Goal: Task Accomplishment & Management: Manage account settings

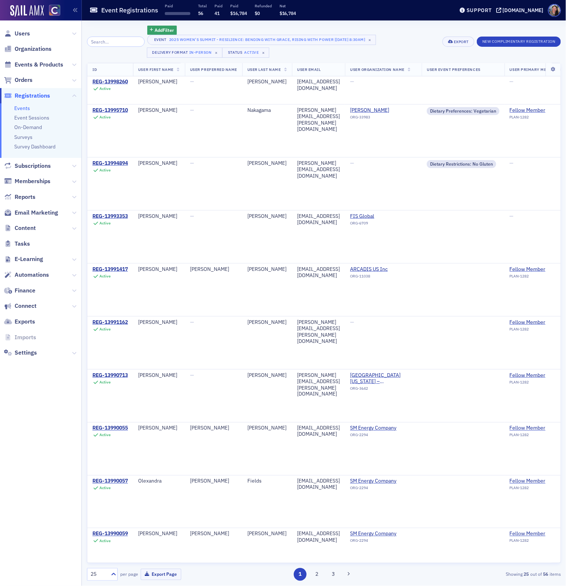
scroll to position [237, 0]
click at [265, 69] on span "User Last Name" at bounding box center [263, 69] width 33 height 5
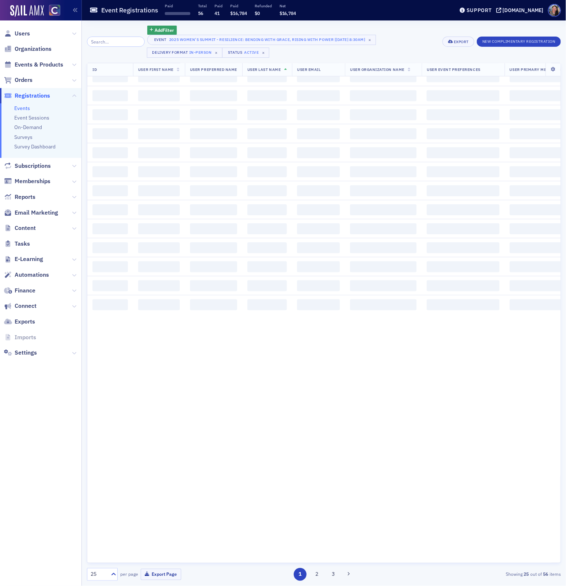
scroll to position [710, 0]
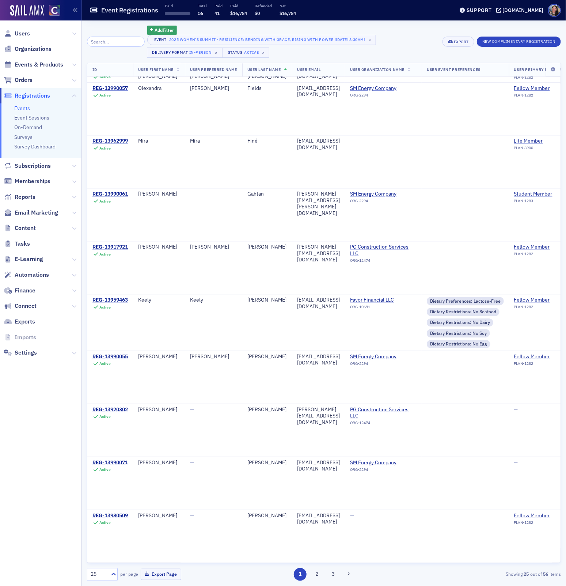
scroll to position [838, 0]
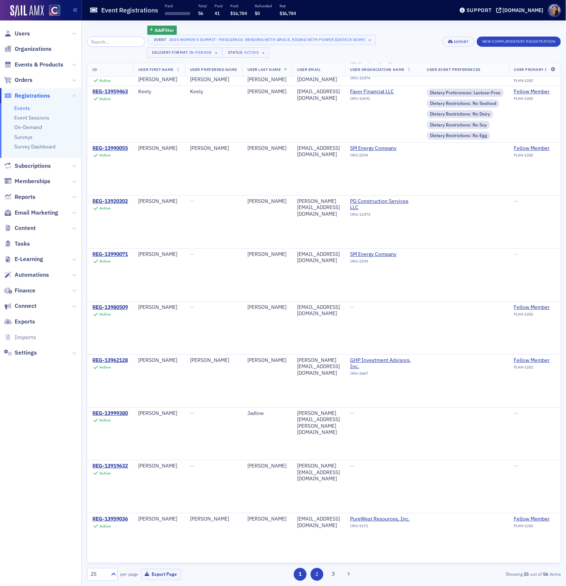
click at [318, 576] on button "2" at bounding box center [316, 574] width 13 height 13
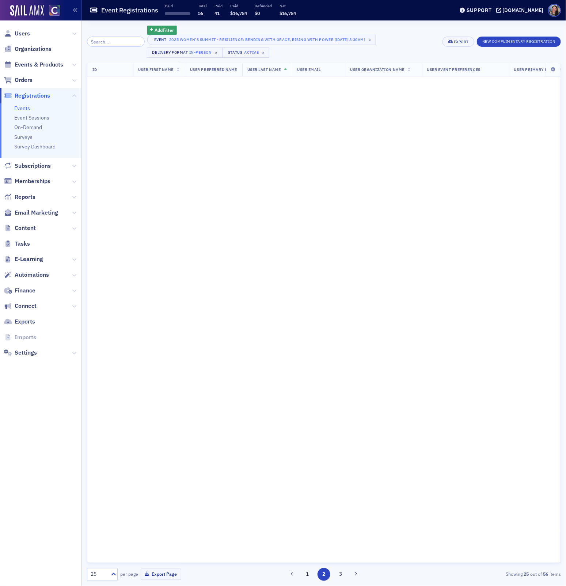
scroll to position [0, 0]
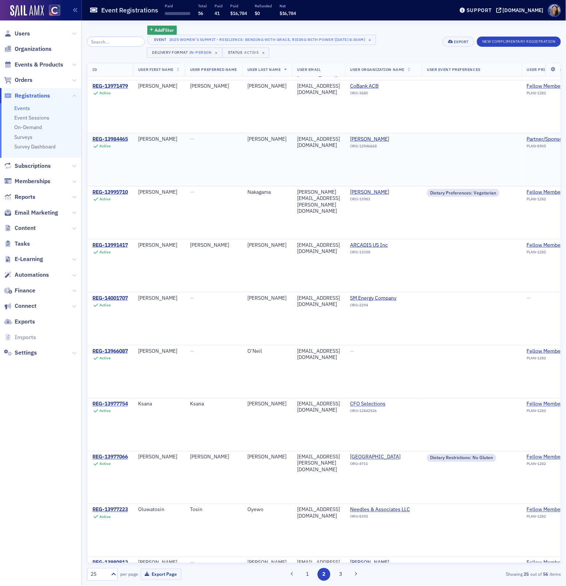
scroll to position [834, 0]
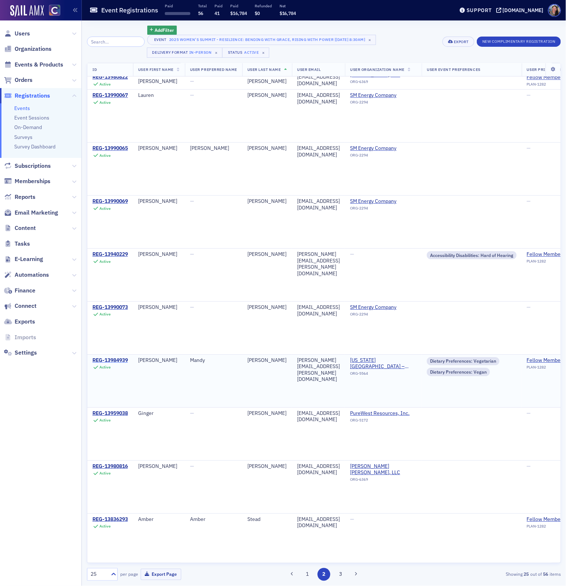
click at [113, 357] on div "REG-13984939" at bounding box center [109, 360] width 35 height 7
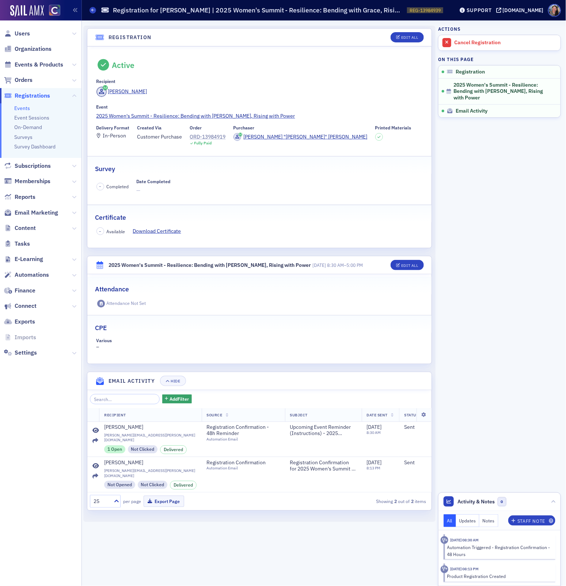
click at [210, 134] on div "ORD-13984919" at bounding box center [208, 137] width 36 height 8
click at [38, 64] on span "Events & Products" at bounding box center [39, 65] width 49 height 8
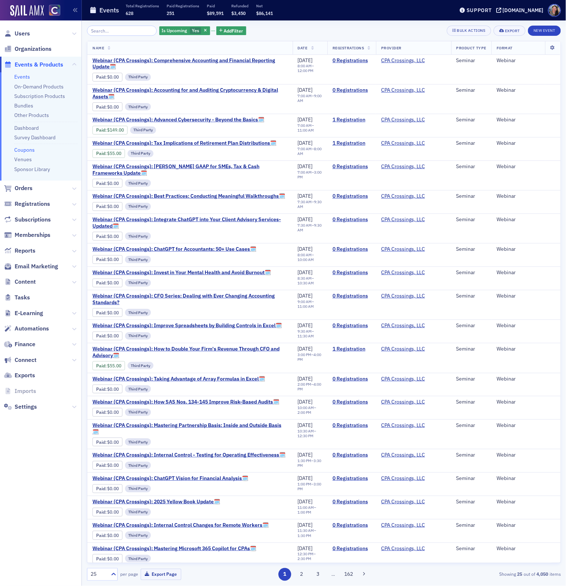
click at [28, 146] on link "Coupons" at bounding box center [24, 149] width 20 height 7
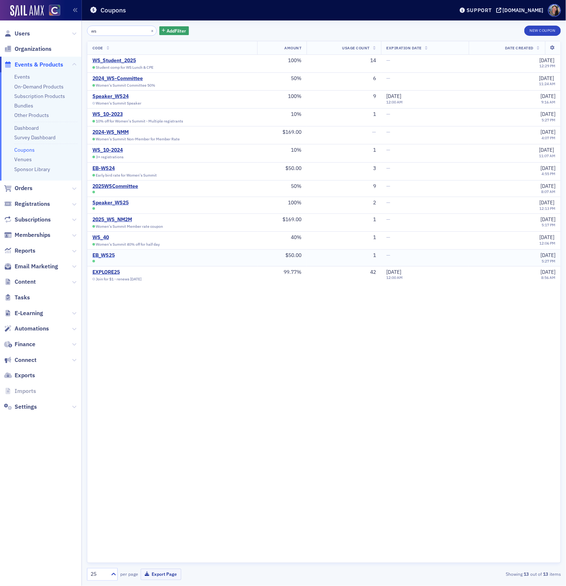
type input "ws"
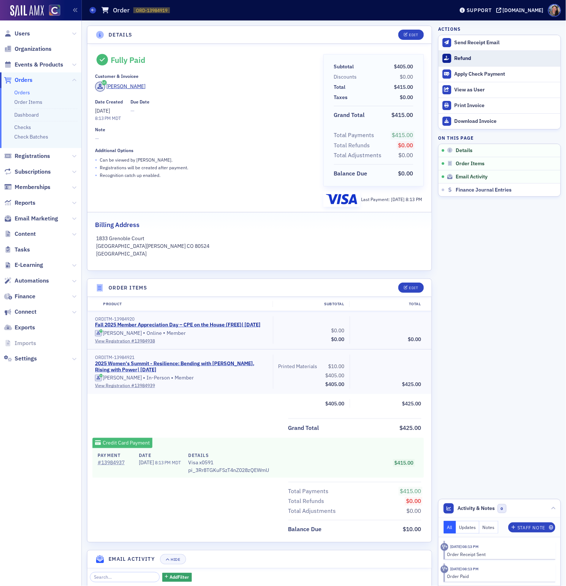
click at [461, 56] on div "Refund" at bounding box center [505, 58] width 102 height 7
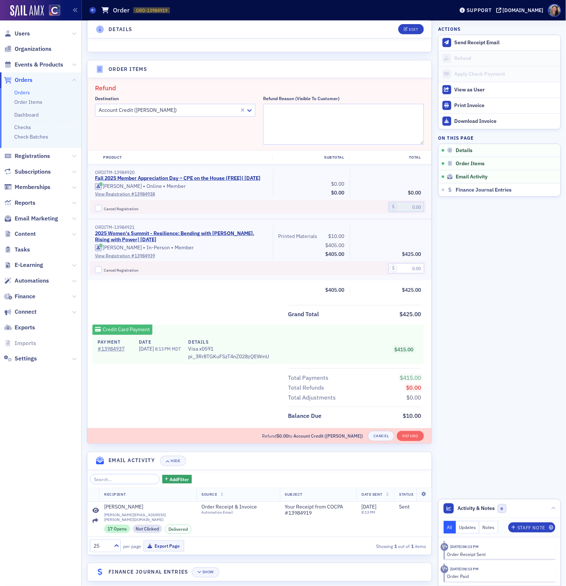
scroll to position [225, 0]
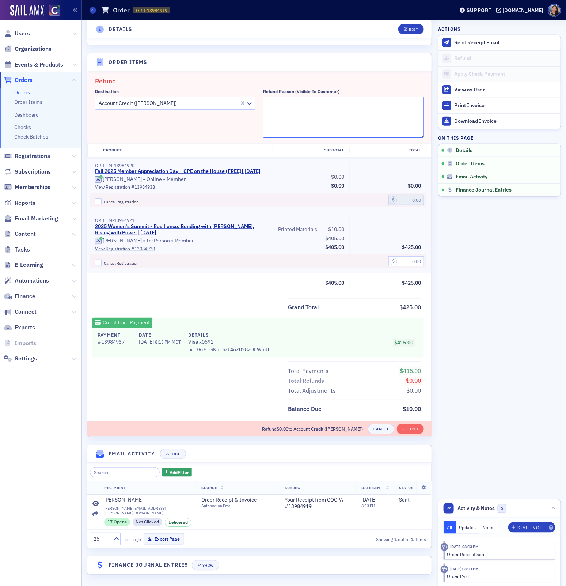
click at [300, 102] on textarea "Refund Reason (Visible to Customer)" at bounding box center [343, 117] width 160 height 41
type textarea "Transferring to webcast"
click at [115, 266] on span "Cancel Registration" at bounding box center [121, 262] width 35 height 5
click at [102, 266] on input "Cancel Registration" at bounding box center [98, 262] width 7 height 7
checkbox input "true"
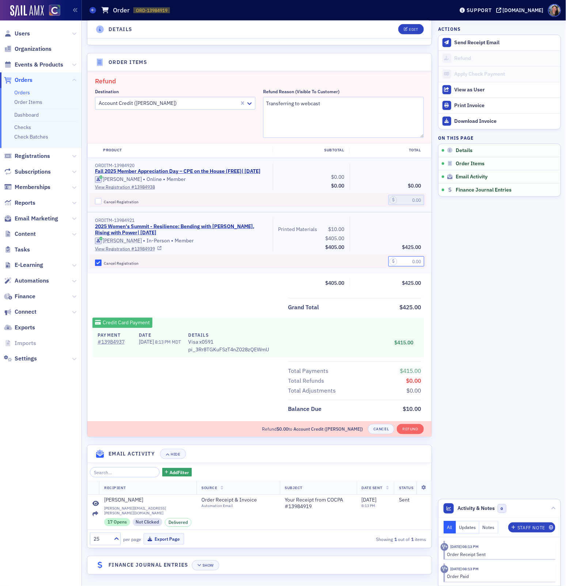
click at [413, 266] on input "text" at bounding box center [406, 261] width 36 height 10
click at [411, 265] on input "0.00" at bounding box center [406, 261] width 36 height 10
type input "415.00"
click at [411, 431] on button "Refund" at bounding box center [410, 429] width 27 height 10
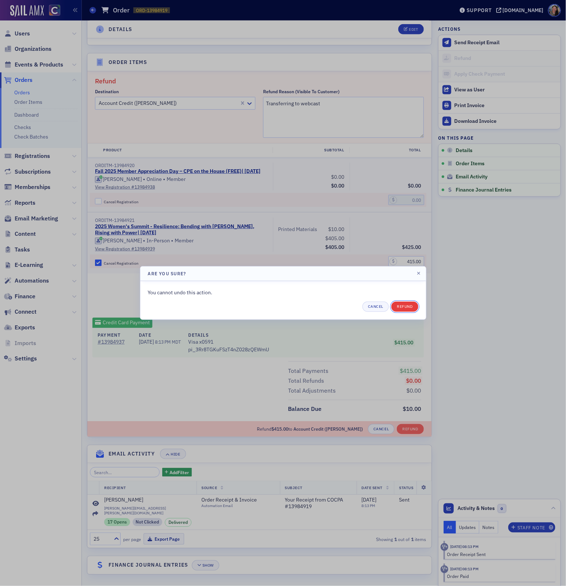
click at [403, 306] on button "Refund" at bounding box center [404, 306] width 27 height 10
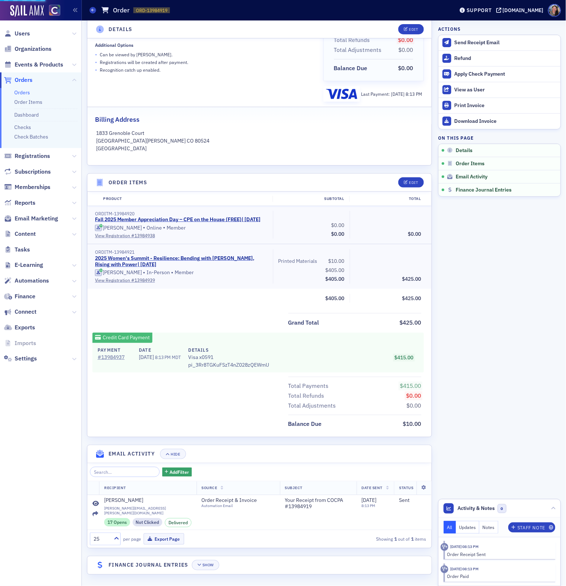
scroll to position [173, 0]
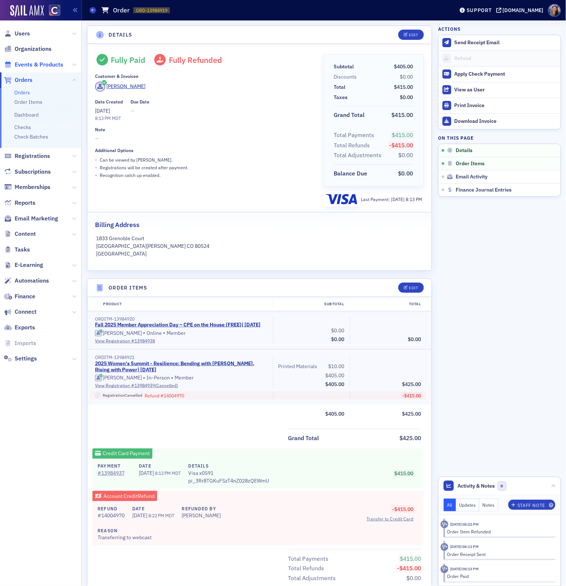
click at [44, 65] on span "Events & Products" at bounding box center [39, 65] width 49 height 8
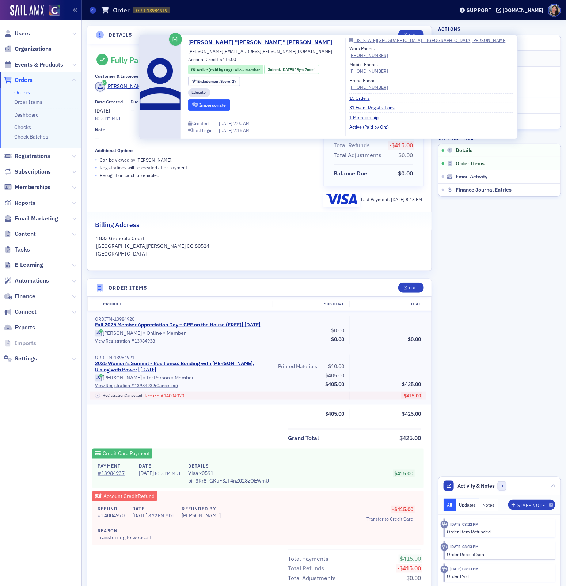
click at [211, 106] on button "Impersonate" at bounding box center [209, 104] width 42 height 11
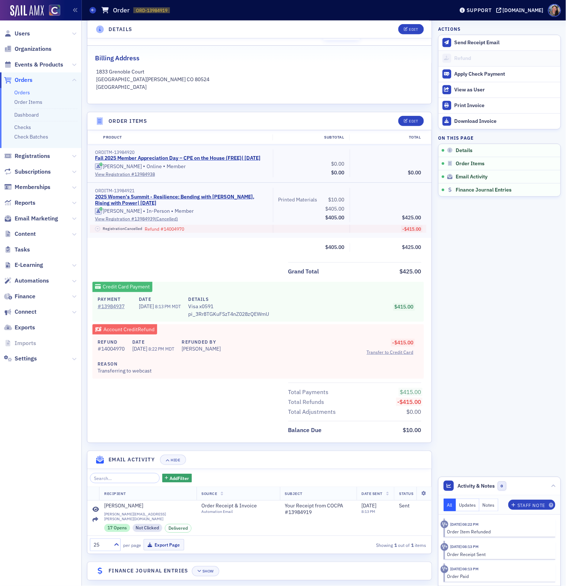
scroll to position [168, 0]
click at [413, 118] on div "Edit" at bounding box center [413, 120] width 9 height 4
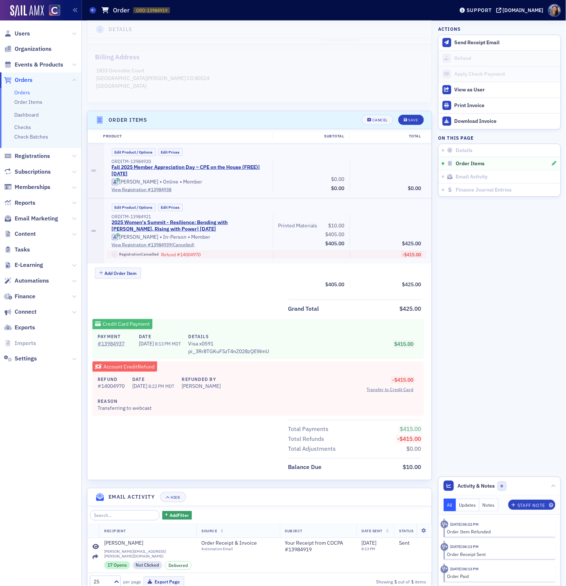
scroll to position [173, 0]
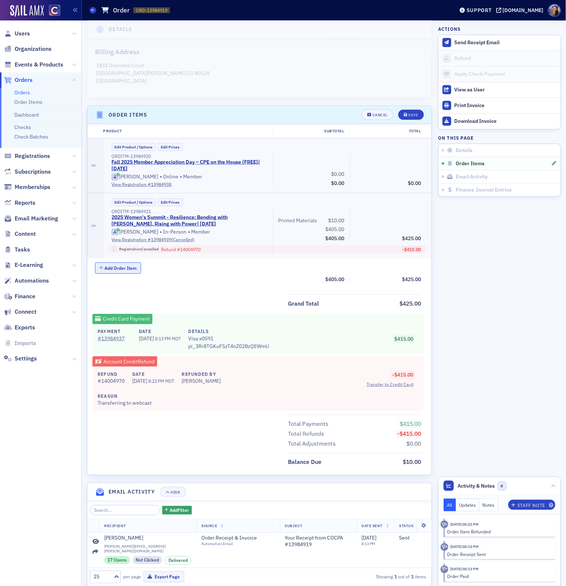
click at [128, 267] on button "Add Order Item" at bounding box center [118, 267] width 46 height 11
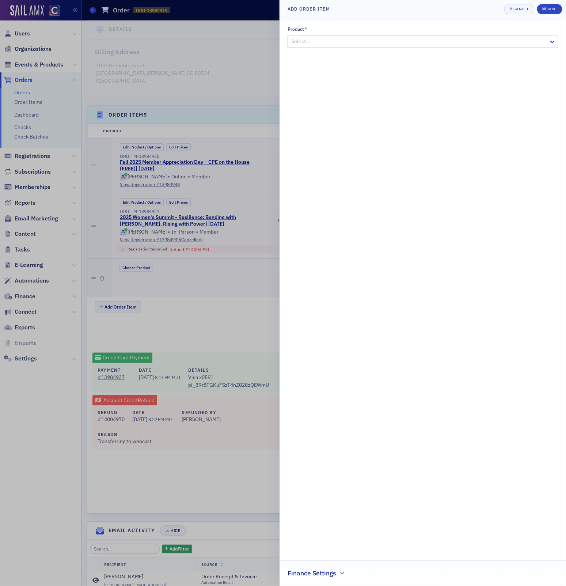
click at [391, 40] on div at bounding box center [419, 41] width 258 height 9
type input "women's summit"
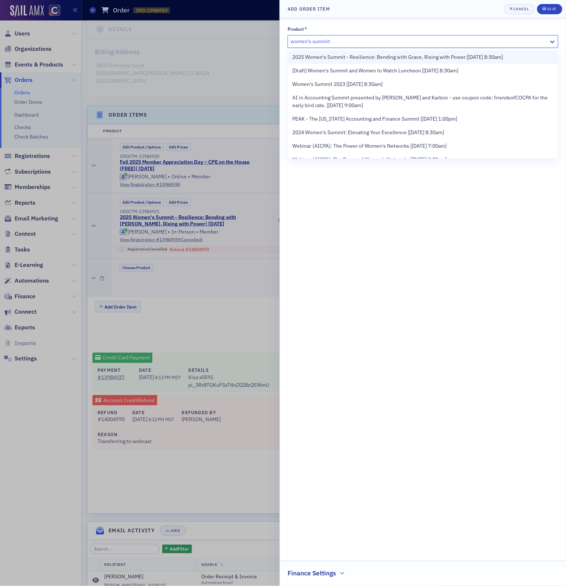
click at [416, 56] on span "2025 Women's Summit - Resilience: Bending with Grace, Rising with Power [[DATE]…" at bounding box center [397, 57] width 210 height 8
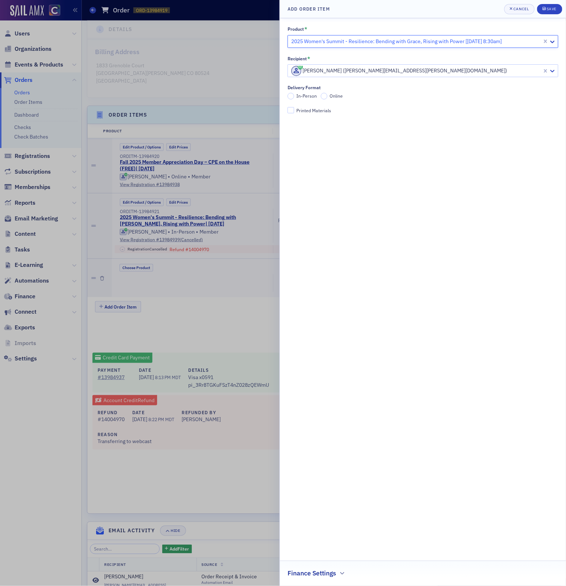
click at [336, 97] on span "Online" at bounding box center [336, 96] width 13 height 6
click at [327, 97] on input "Online" at bounding box center [324, 96] width 7 height 7
click at [556, 12] on button "Save" at bounding box center [549, 9] width 25 height 10
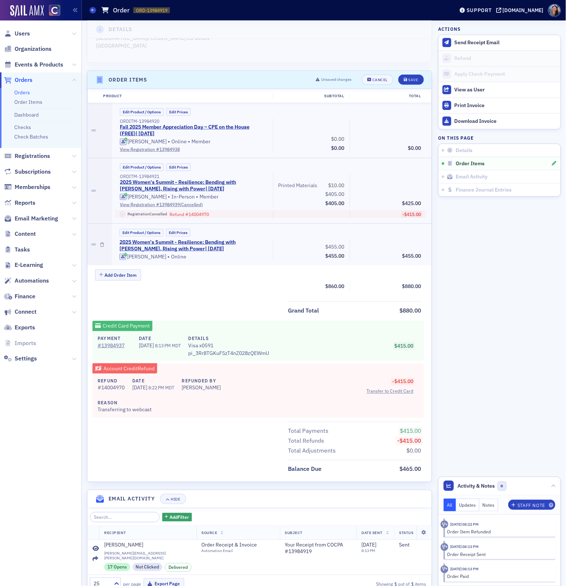
scroll to position [246, 0]
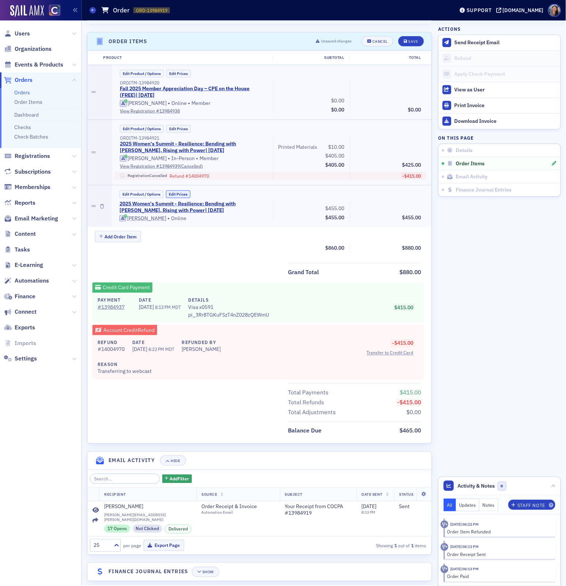
click at [181, 192] on button "Edit Prices" at bounding box center [178, 194] width 24 height 8
click at [335, 205] on input "455.00" at bounding box center [330, 207] width 36 height 10
click at [414, 208] on input "0.00" at bounding box center [406, 207] width 36 height 10
click at [336, 205] on input "455.00" at bounding box center [330, 207] width 36 height 10
type input "405.00"
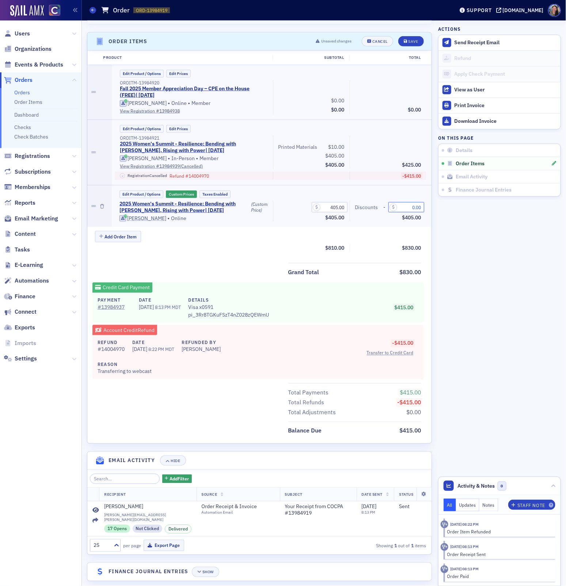
click at [414, 208] on input "0.00" at bounding box center [406, 207] width 36 height 10
click at [411, 41] on div "Save" at bounding box center [413, 41] width 10 height 4
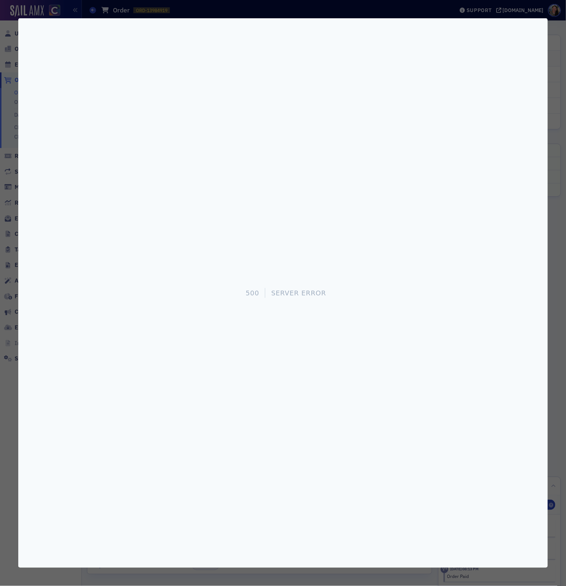
scroll to position [0, 0]
click at [537, 51] on div "500 Server Error" at bounding box center [282, 292] width 529 height 549
click at [12, 104] on div at bounding box center [283, 293] width 566 height 586
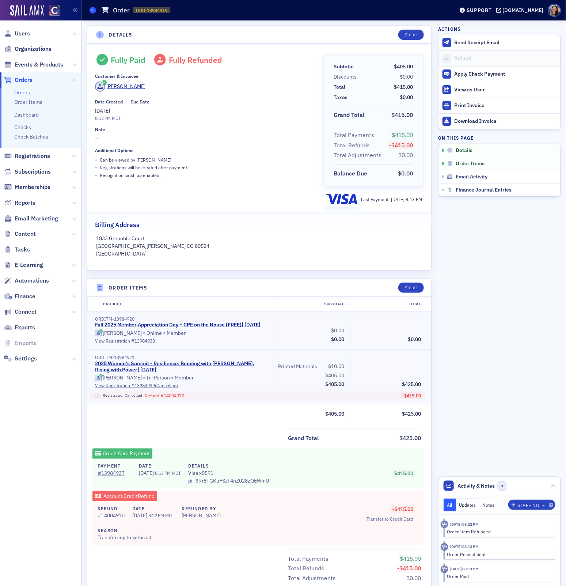
click at [92, 12] on span at bounding box center [92, 10] width 7 height 7
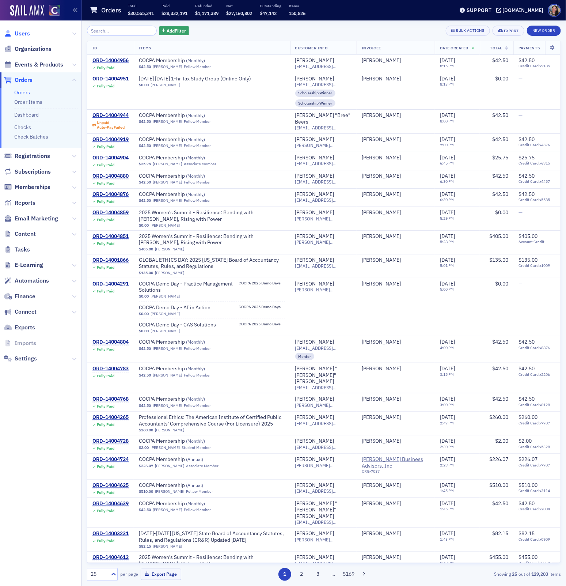
click at [20, 34] on span "Users" at bounding box center [22, 34] width 15 height 8
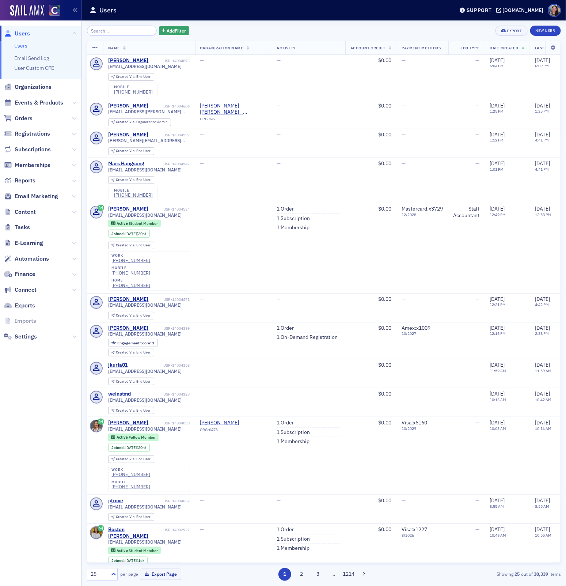
click at [102, 31] on input "search" at bounding box center [122, 31] width 70 height 10
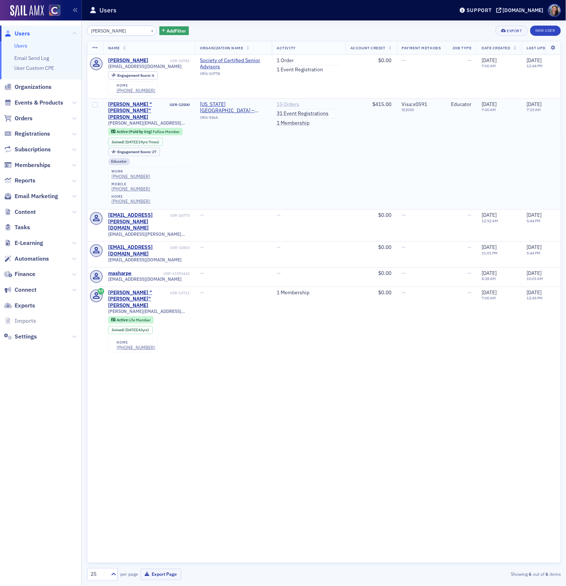
type input "sharpe"
click at [292, 103] on link "15 Orders" at bounding box center [288, 104] width 23 height 7
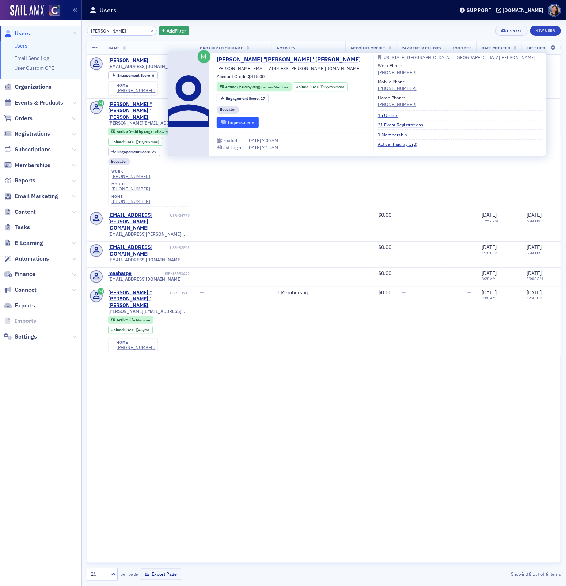
click at [234, 124] on button "Impersonate" at bounding box center [238, 122] width 42 height 11
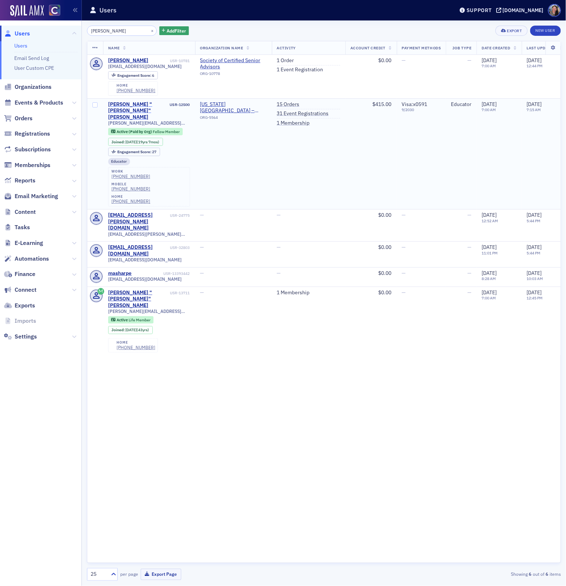
click at [133, 103] on div "[PERSON_NAME] "[PERSON_NAME]" [PERSON_NAME]" at bounding box center [138, 110] width 61 height 19
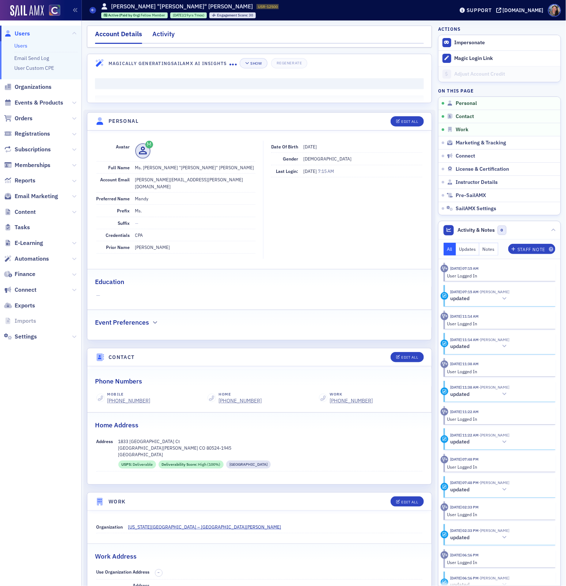
click at [168, 35] on div "Activity" at bounding box center [163, 36] width 22 height 14
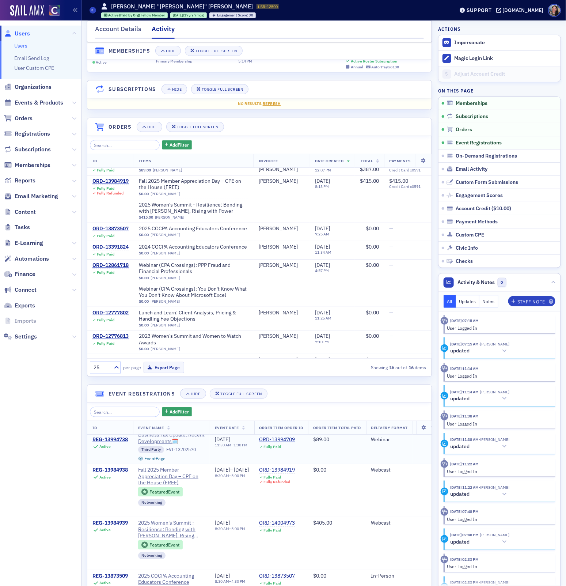
scroll to position [98, 0]
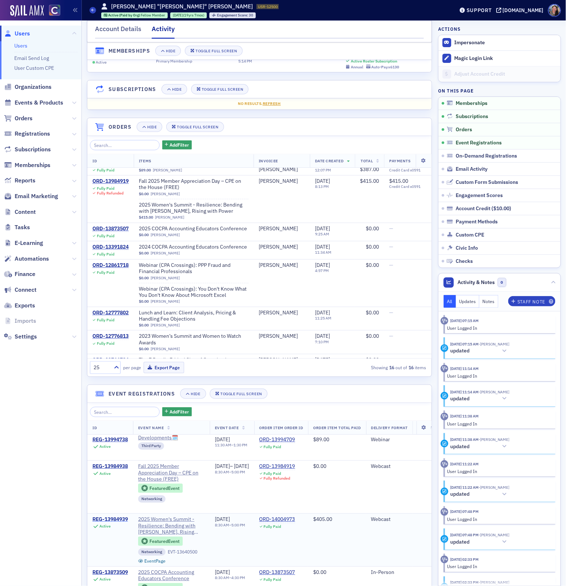
click at [121, 516] on div "REG-13984939" at bounding box center [109, 519] width 35 height 7
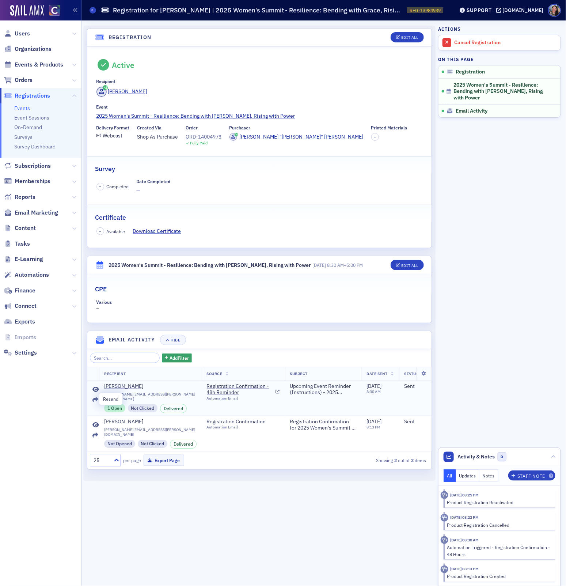
click at [95, 397] on icon at bounding box center [95, 400] width 6 height 6
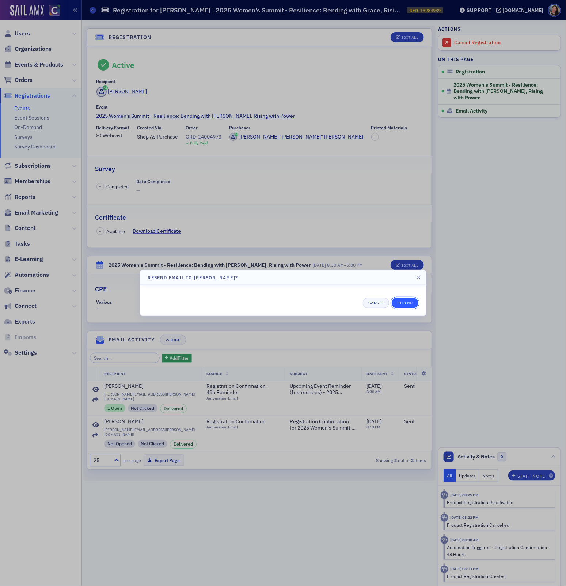
click at [410, 304] on button "Resend" at bounding box center [405, 303] width 26 height 10
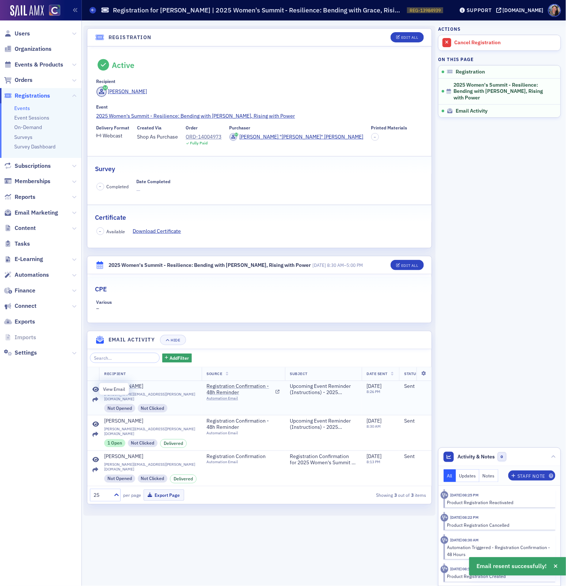
click at [95, 388] on icon at bounding box center [95, 389] width 7 height 6
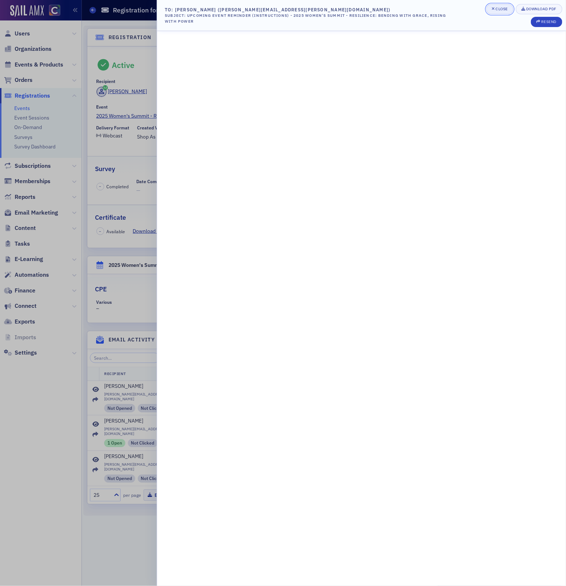
click at [503, 9] on div "Close" at bounding box center [501, 9] width 12 height 4
